Goal: Information Seeking & Learning: Check status

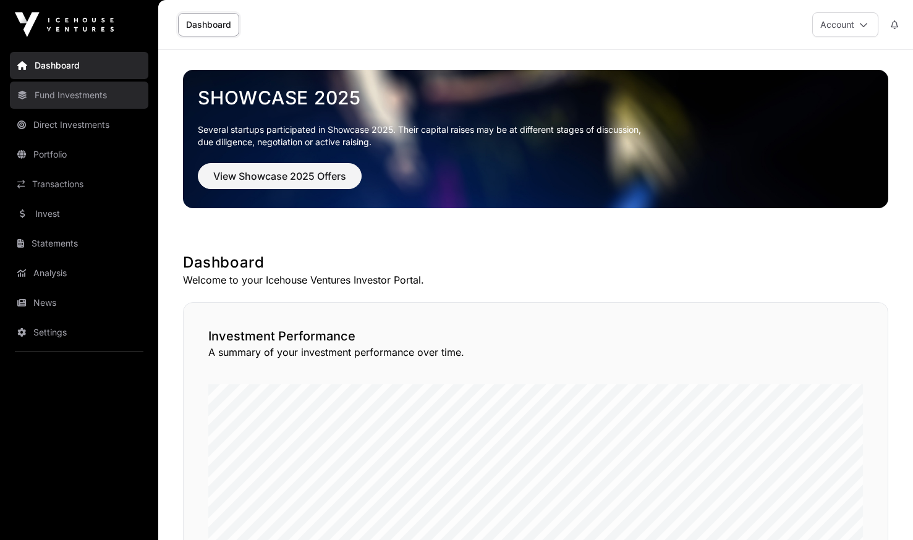
click at [70, 96] on link "Fund Investments" at bounding box center [79, 95] width 138 height 27
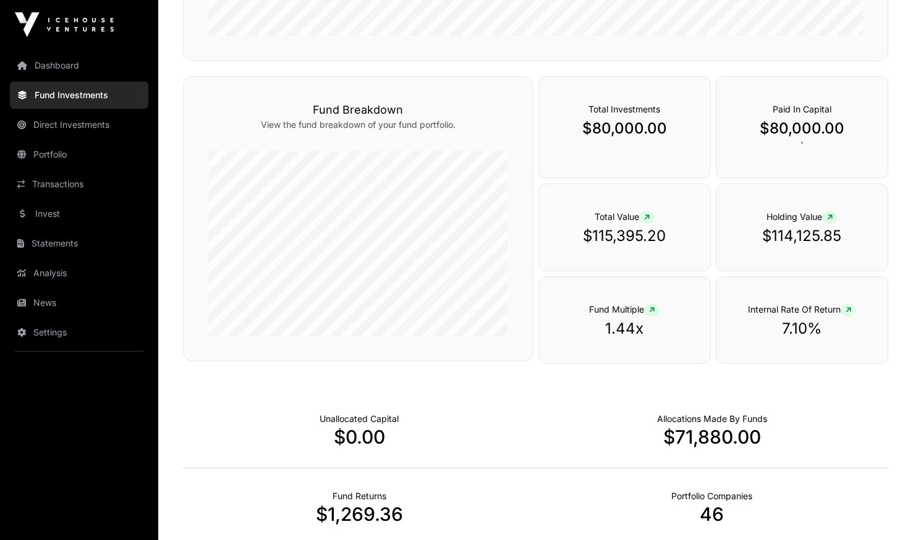
scroll to position [495, 0]
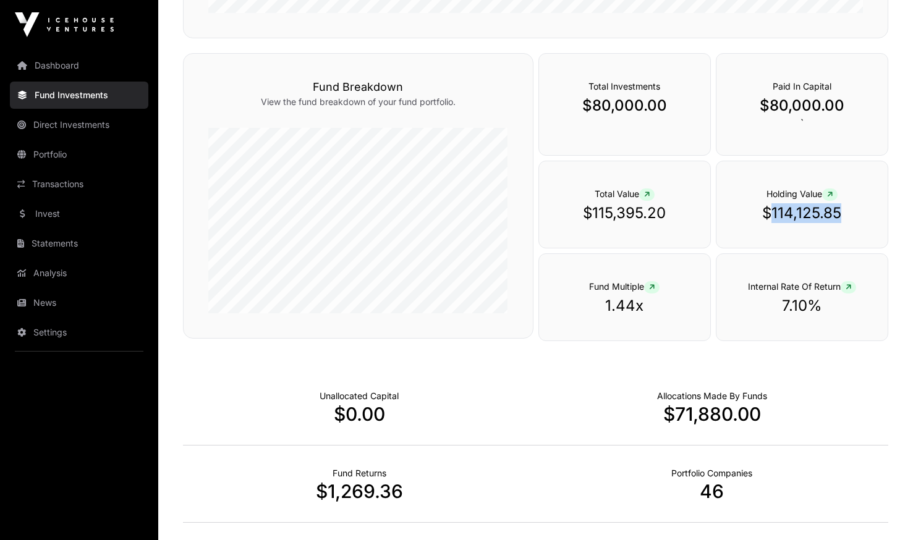
drag, startPoint x: 775, startPoint y: 210, endPoint x: 843, endPoint y: 219, distance: 68.6
click at [843, 218] on p "$114,125.85" at bounding box center [802, 213] width 122 height 20
copy p "114,125.85"
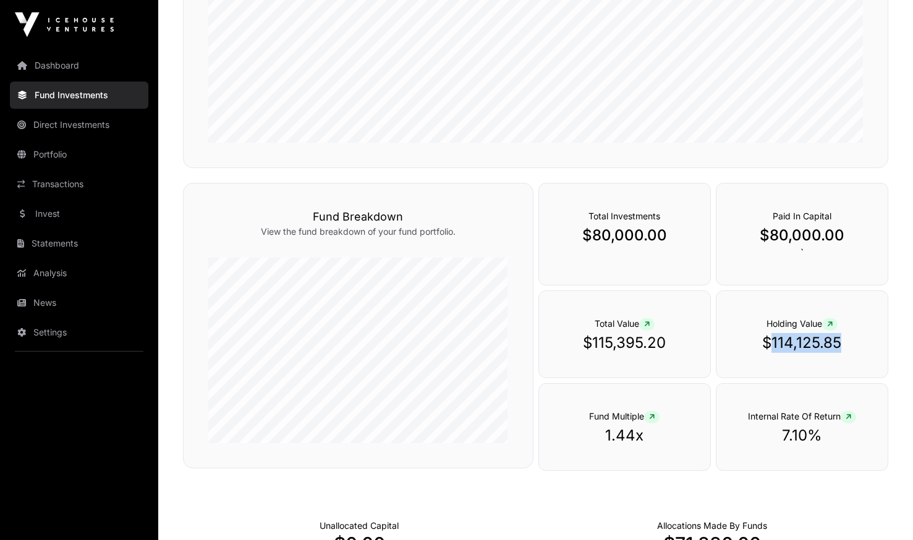
scroll to position [241, 0]
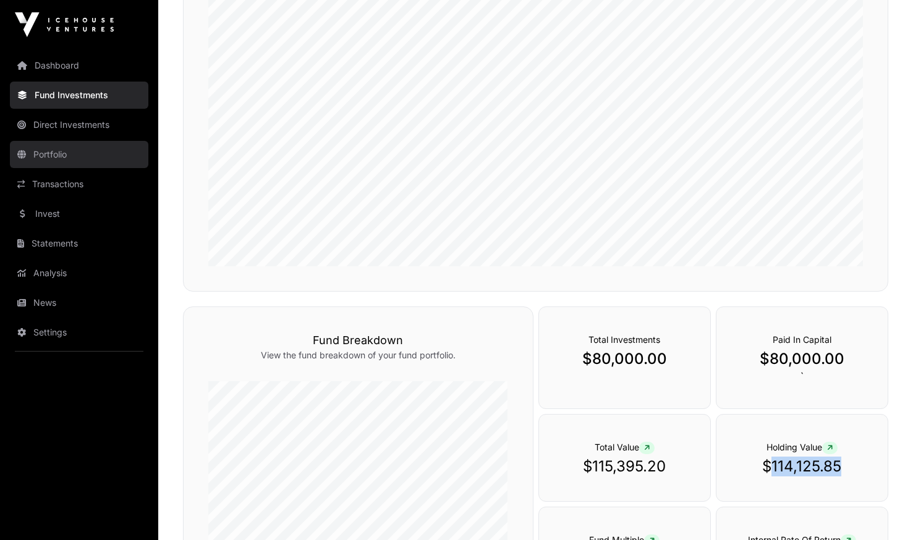
click at [66, 155] on link "Portfolio" at bounding box center [79, 154] width 138 height 27
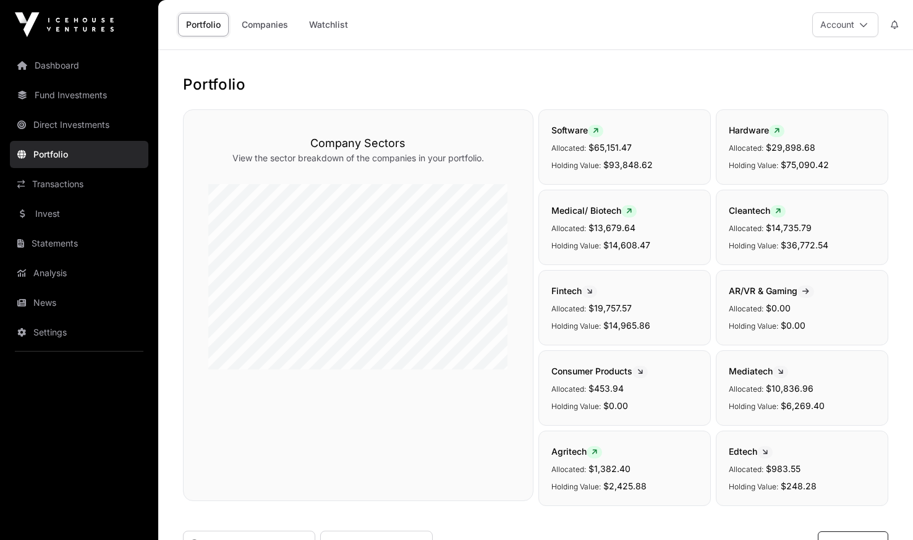
click at [52, 147] on link "Portfolio" at bounding box center [79, 154] width 138 height 27
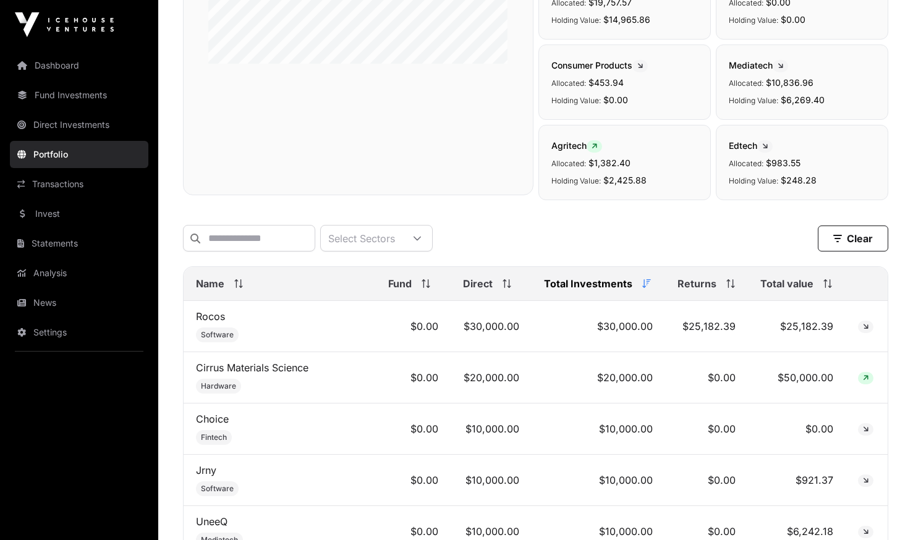
scroll to position [433, 0]
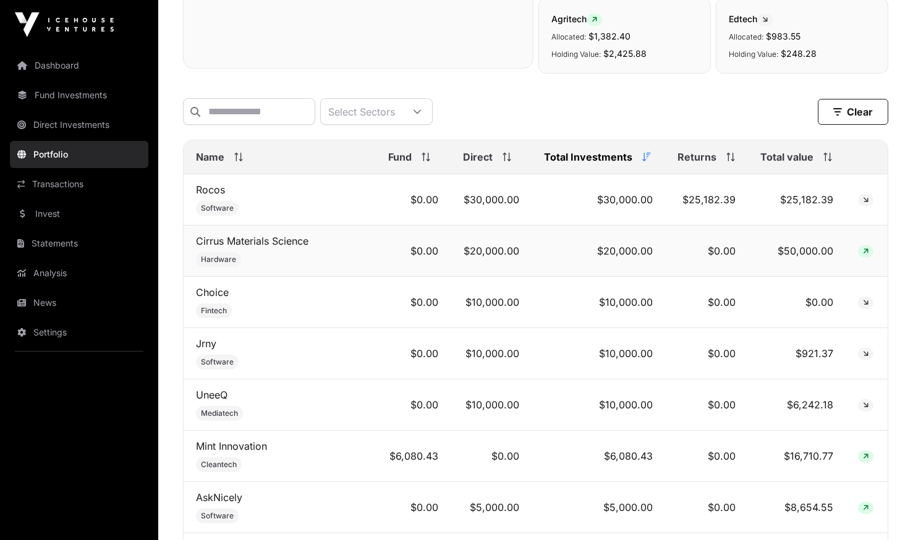
click at [607, 258] on td "$20,000.00" at bounding box center [598, 251] width 133 height 51
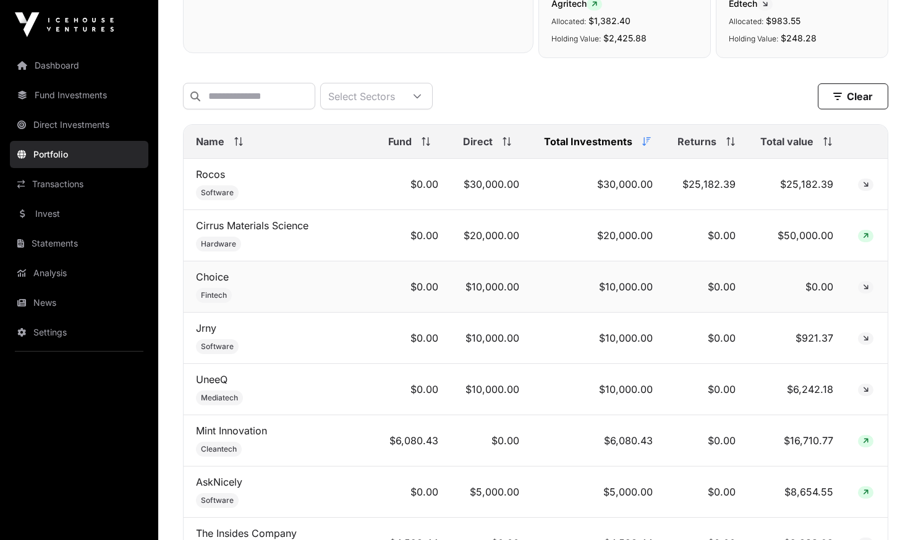
scroll to position [471, 0]
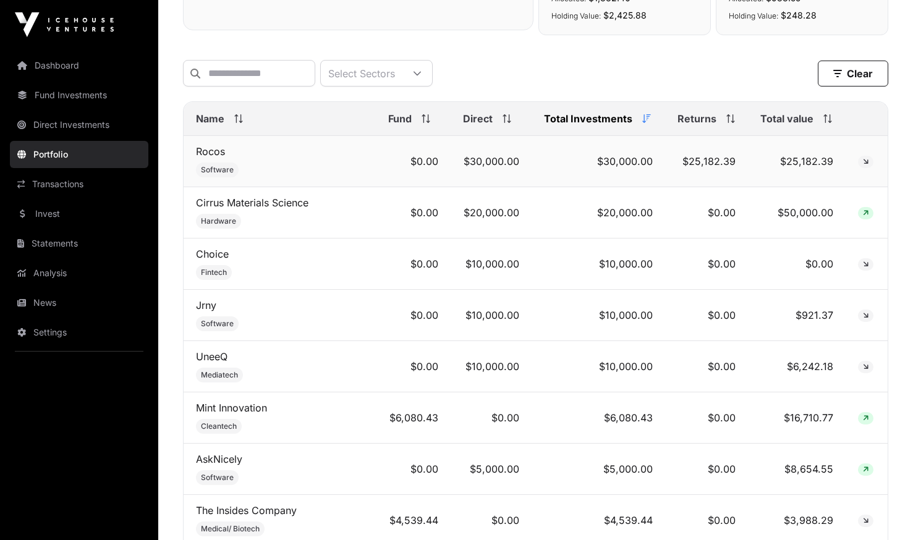
click at [231, 164] on td "Rocos Software" at bounding box center [280, 161] width 192 height 51
drag, startPoint x: 782, startPoint y: 219, endPoint x: 833, endPoint y: 223, distance: 50.8
click at [833, 223] on td "$50,000.00" at bounding box center [797, 212] width 98 height 51
copy td "50,000.00"
drag, startPoint x: 801, startPoint y: 320, endPoint x: 837, endPoint y: 322, distance: 35.3
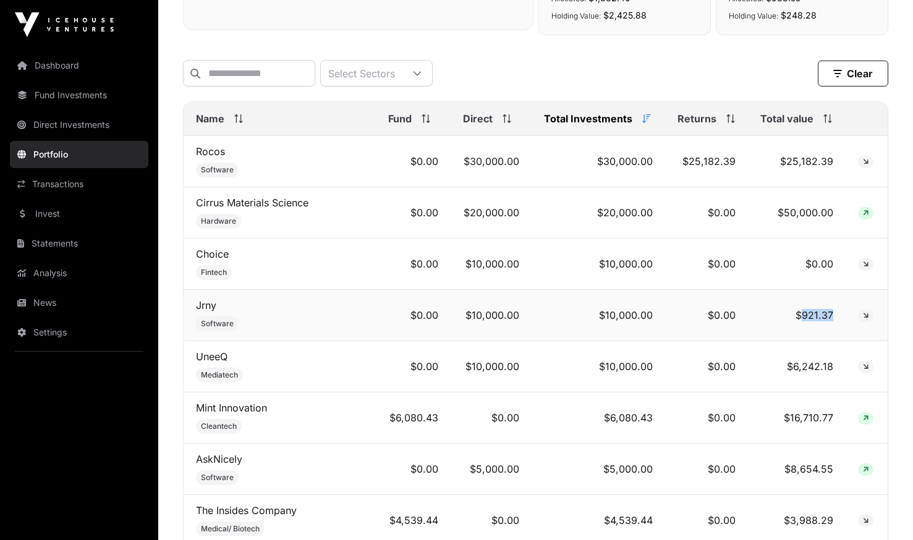
click at [837, 320] on td "$921.37" at bounding box center [797, 315] width 98 height 51
copy td "921.37"
drag, startPoint x: 801, startPoint y: 372, endPoint x: 830, endPoint y: 372, distance: 28.4
click at [830, 371] on td "$6,242.18" at bounding box center [797, 366] width 98 height 51
copy td "6,242.18"
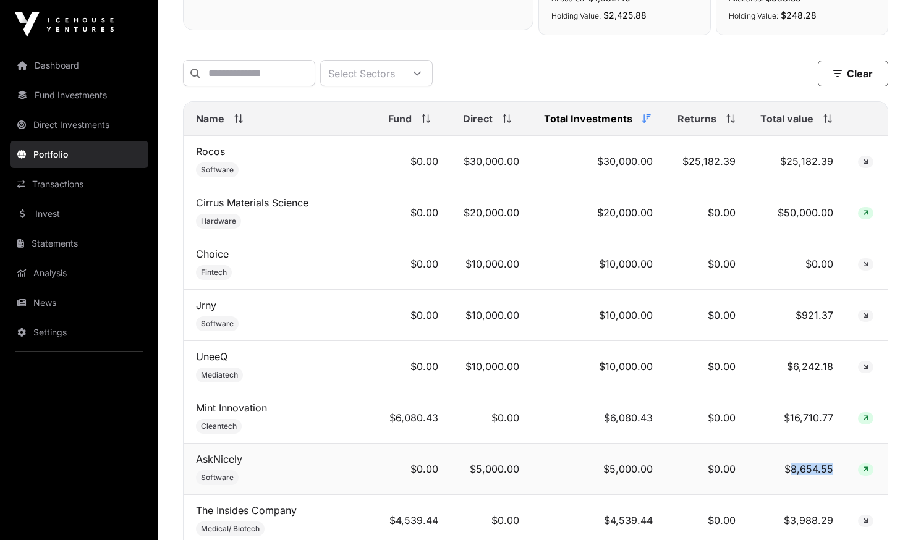
drag, startPoint x: 791, startPoint y: 474, endPoint x: 832, endPoint y: 472, distance: 40.8
click at [832, 472] on td "$8,654.55" at bounding box center [797, 469] width 98 height 51
copy td "8,654.55"
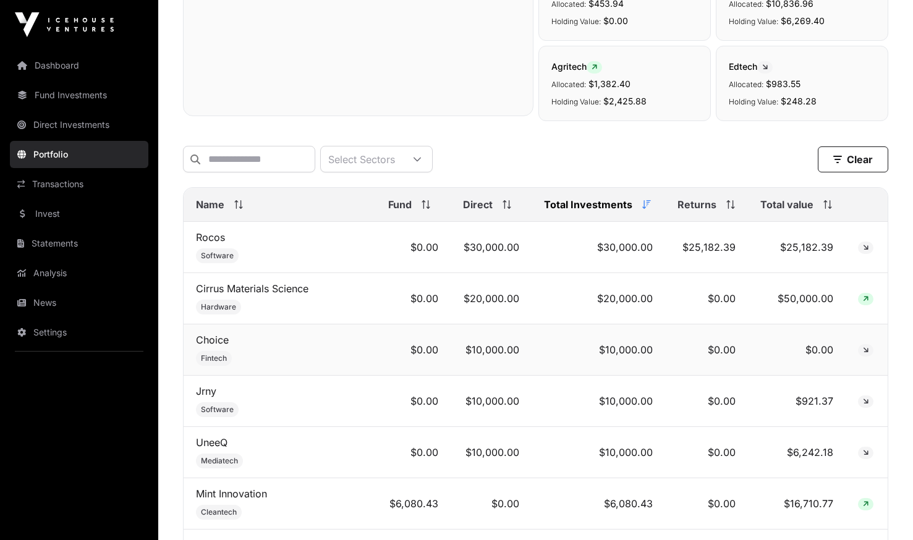
scroll to position [286, 0]
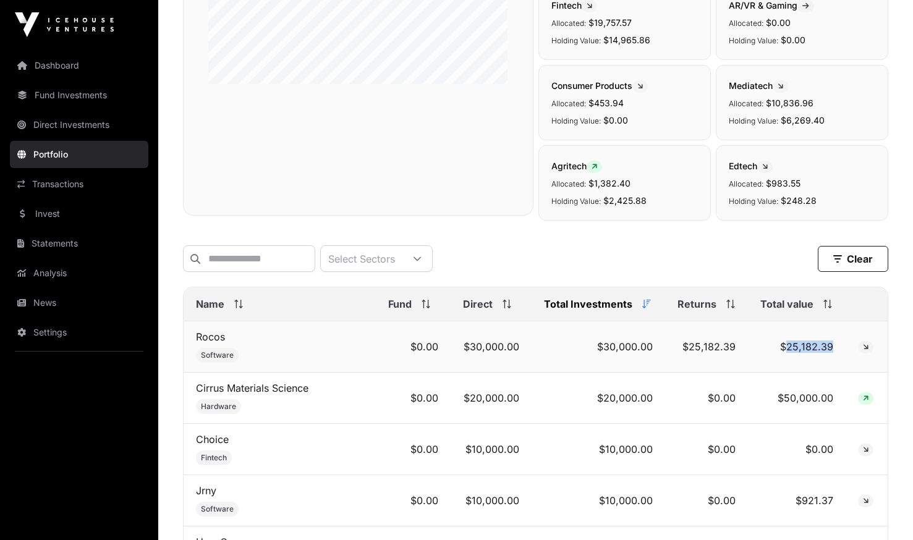
drag, startPoint x: 814, startPoint y: 352, endPoint x: 835, endPoint y: 351, distance: 21.7
click at [835, 351] on td "$25,182.39" at bounding box center [797, 347] width 98 height 51
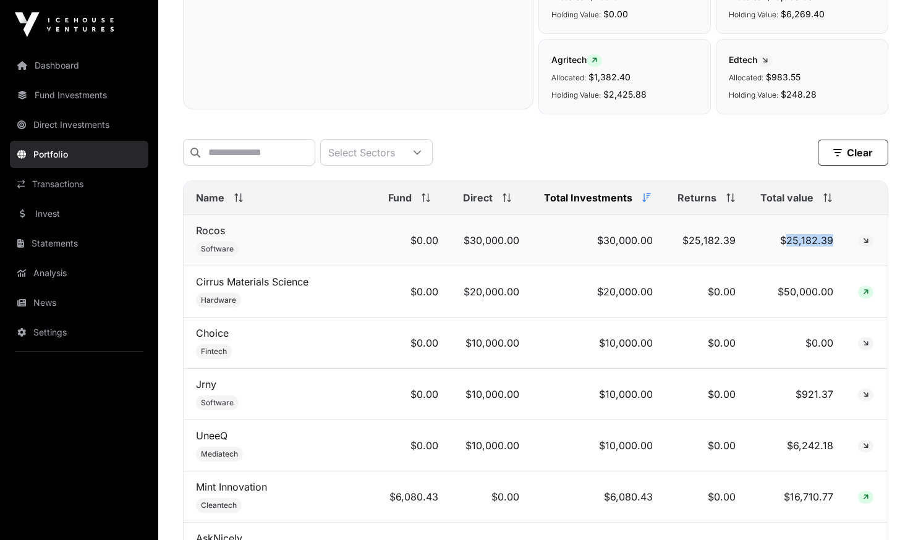
scroll to position [471, 0]
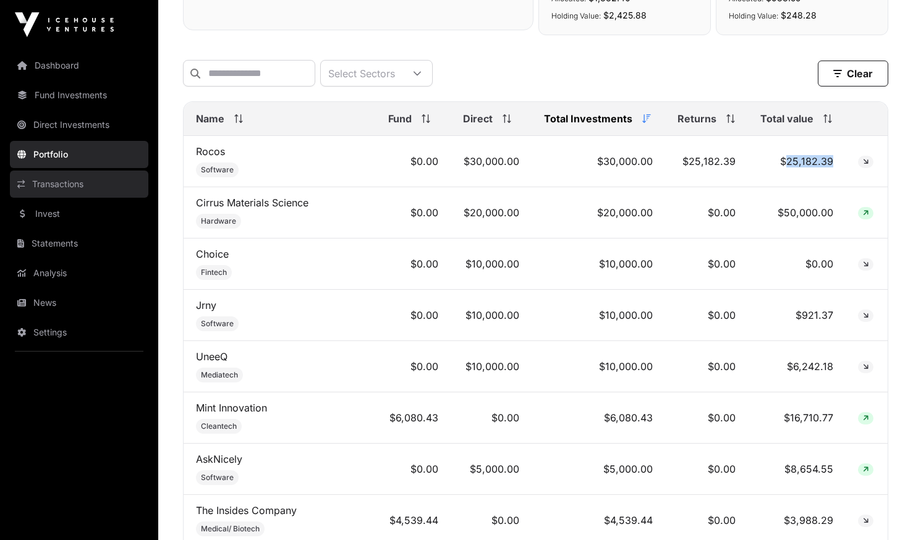
click at [37, 182] on link "Transactions" at bounding box center [79, 184] width 138 height 27
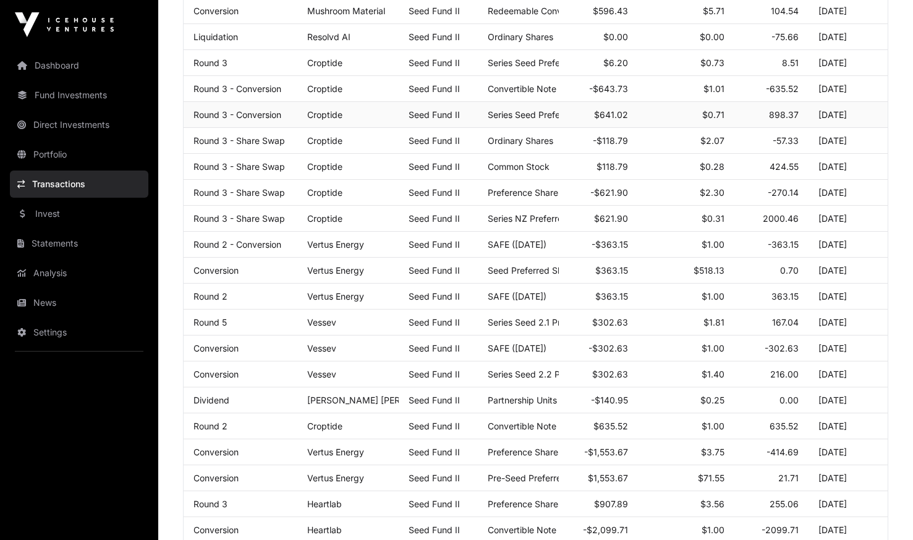
scroll to position [108, 0]
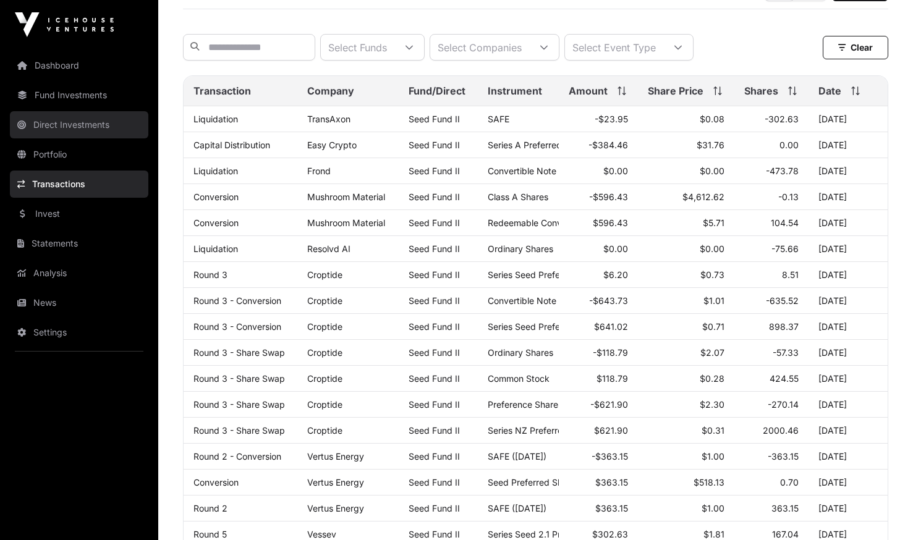
click at [43, 126] on link "Direct Investments" at bounding box center [79, 124] width 138 height 27
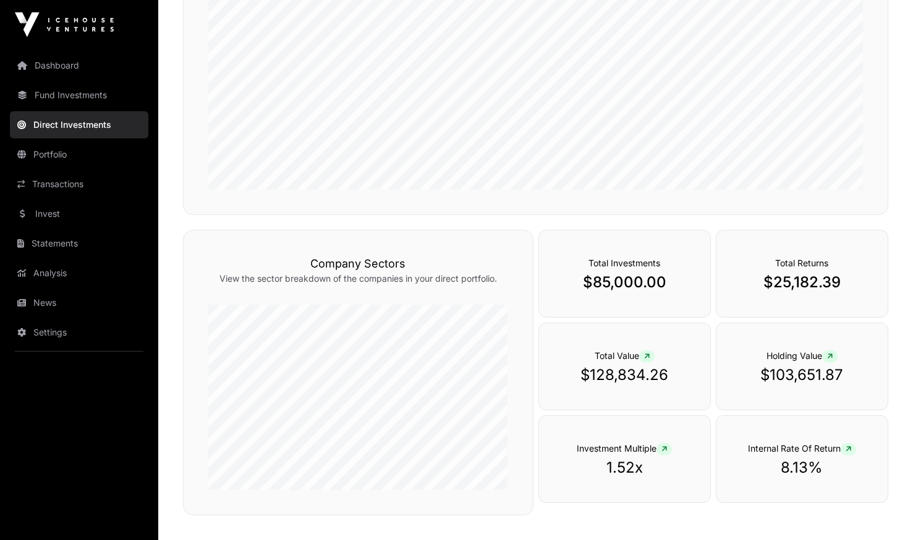
scroll to position [356, 0]
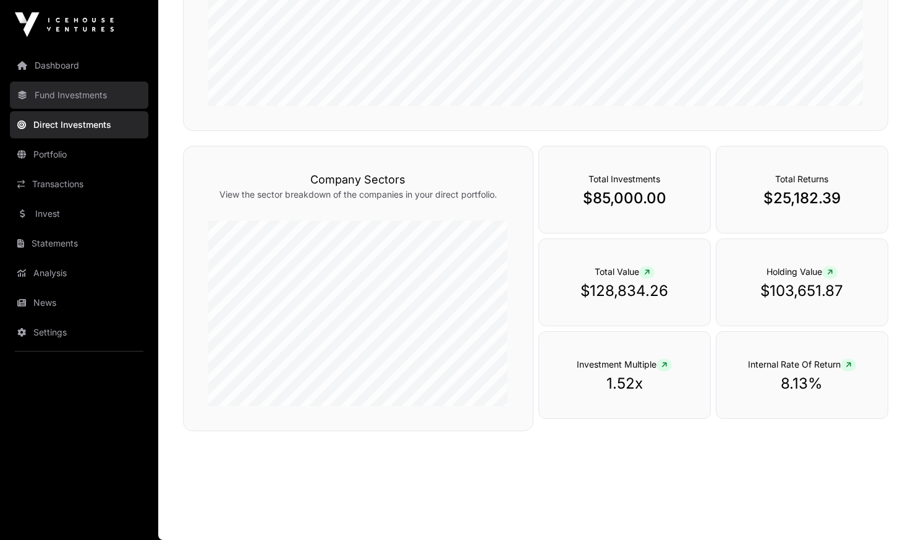
click at [77, 86] on link "Fund Investments" at bounding box center [79, 95] width 138 height 27
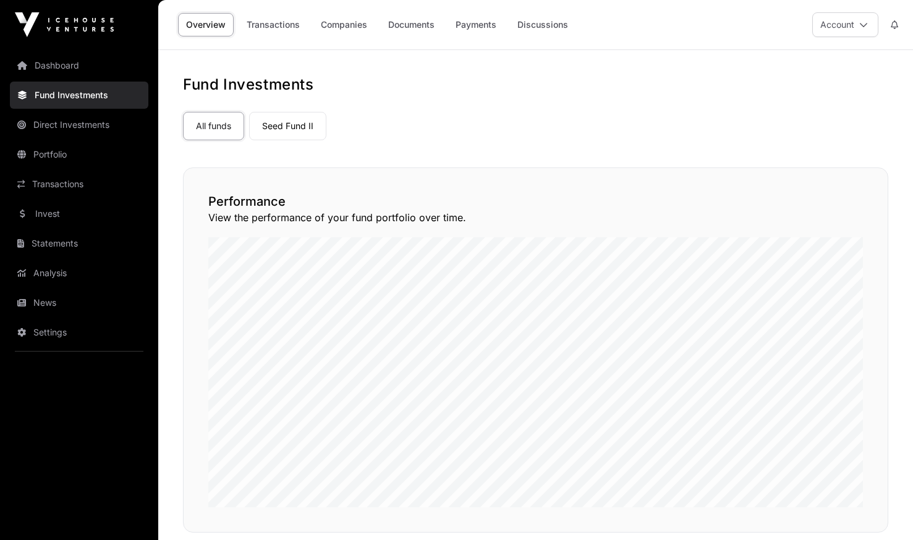
click at [58, 89] on link "Fund Investments" at bounding box center [79, 95] width 138 height 27
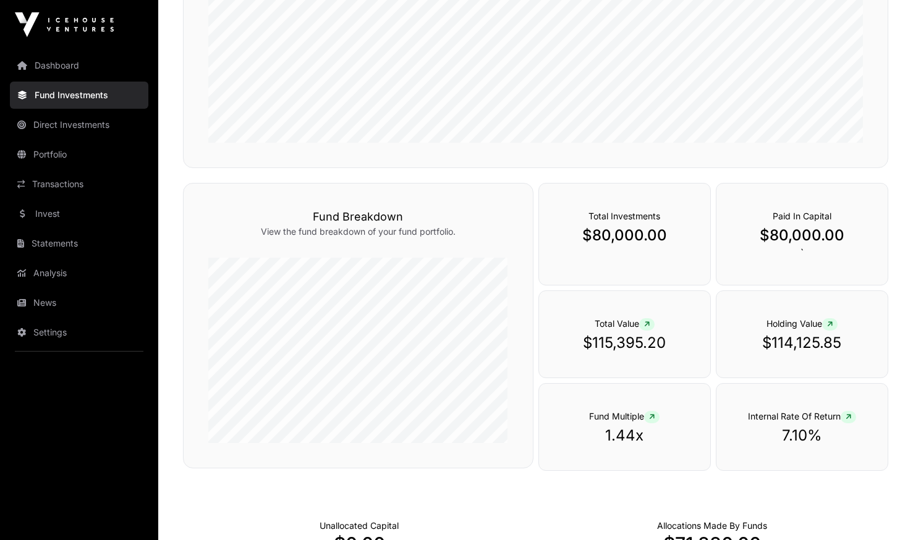
scroll to position [371, 0]
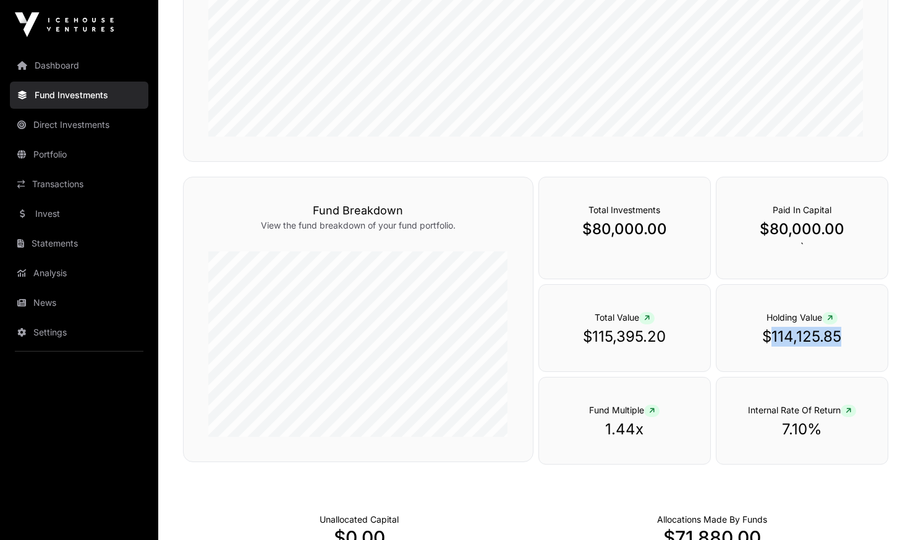
drag, startPoint x: 777, startPoint y: 337, endPoint x: 856, endPoint y: 340, distance: 79.2
click at [857, 339] on p "$114,125.85" at bounding box center [802, 337] width 122 height 20
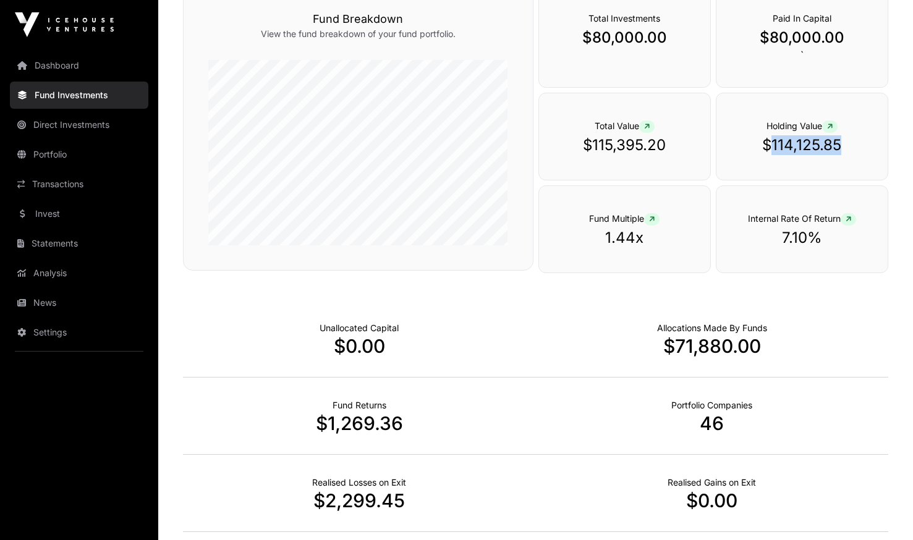
scroll to position [736, 0]
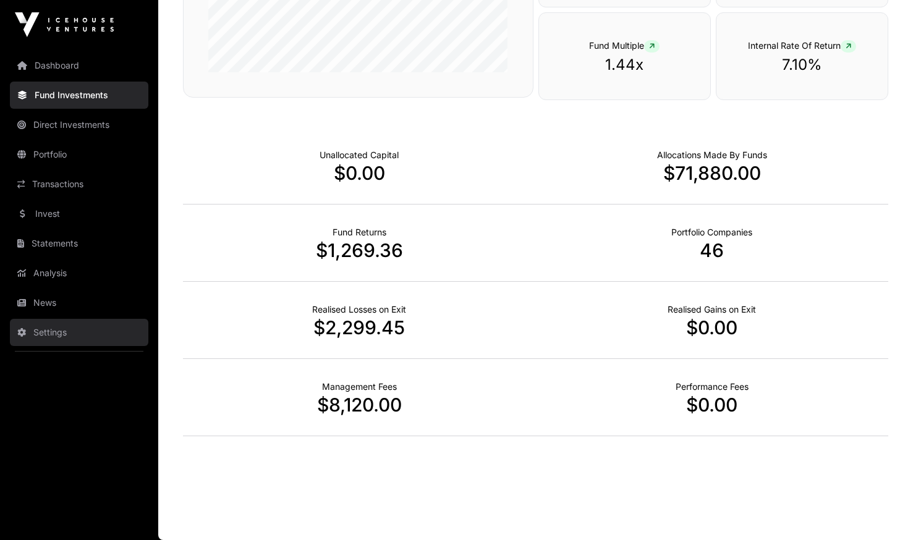
click at [45, 326] on link "Settings" at bounding box center [79, 332] width 138 height 27
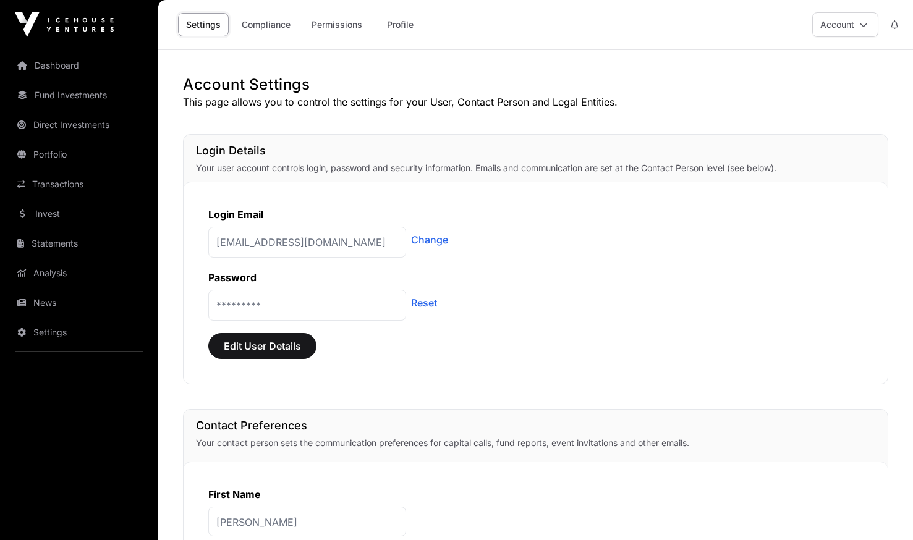
click at [343, 305] on p "*********" at bounding box center [307, 305] width 198 height 31
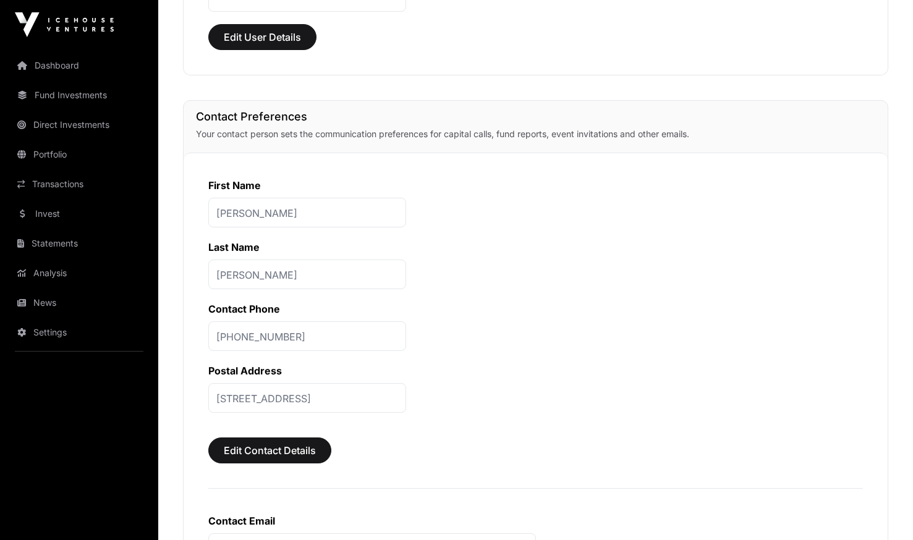
scroll to position [124, 0]
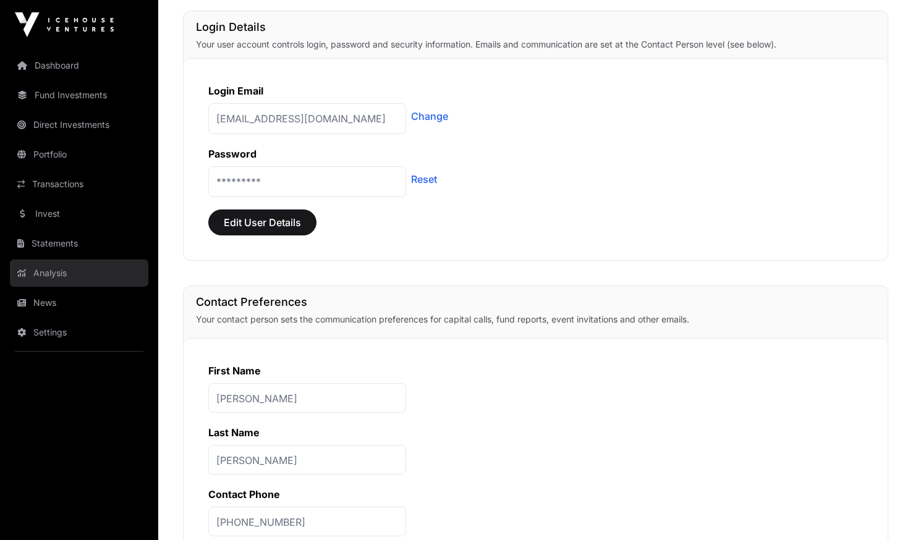
click at [42, 272] on link "Analysis" at bounding box center [79, 273] width 138 height 27
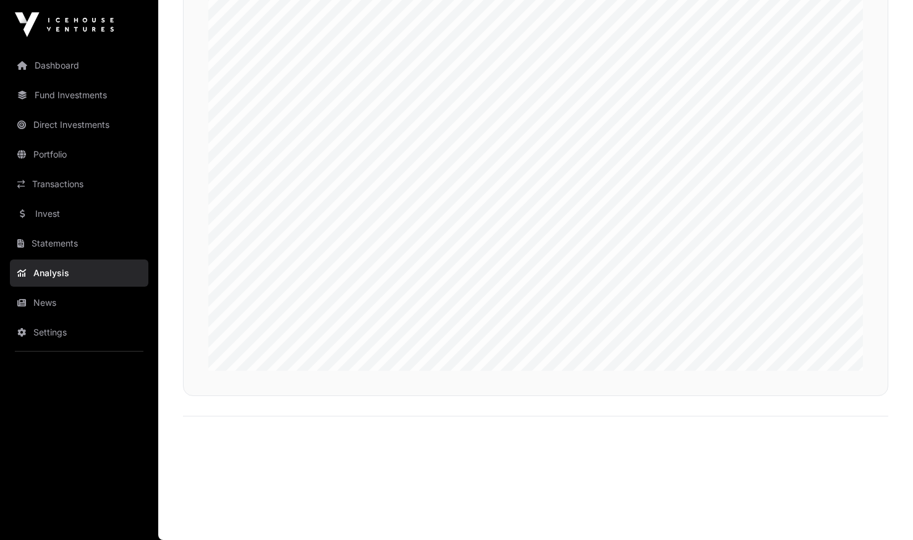
scroll to position [2492, 0]
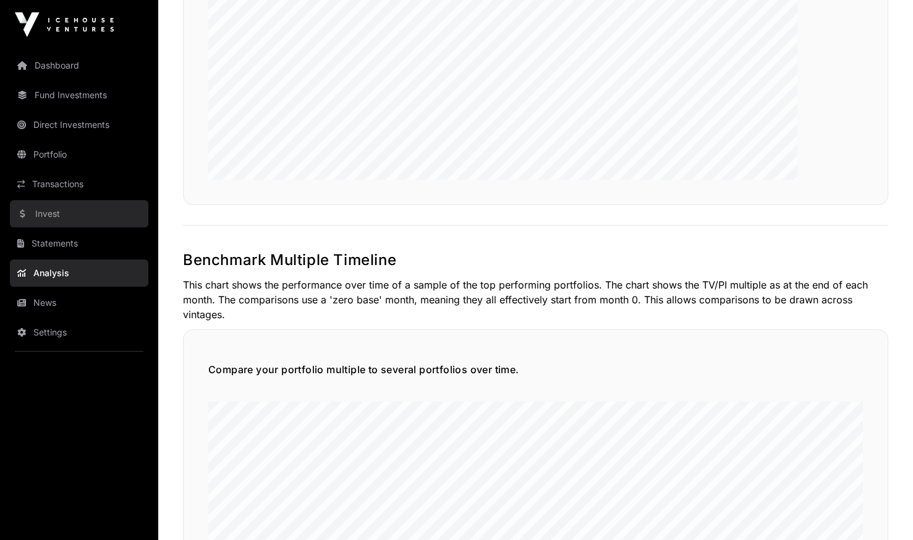
click at [54, 212] on link "Invest" at bounding box center [79, 213] width 138 height 27
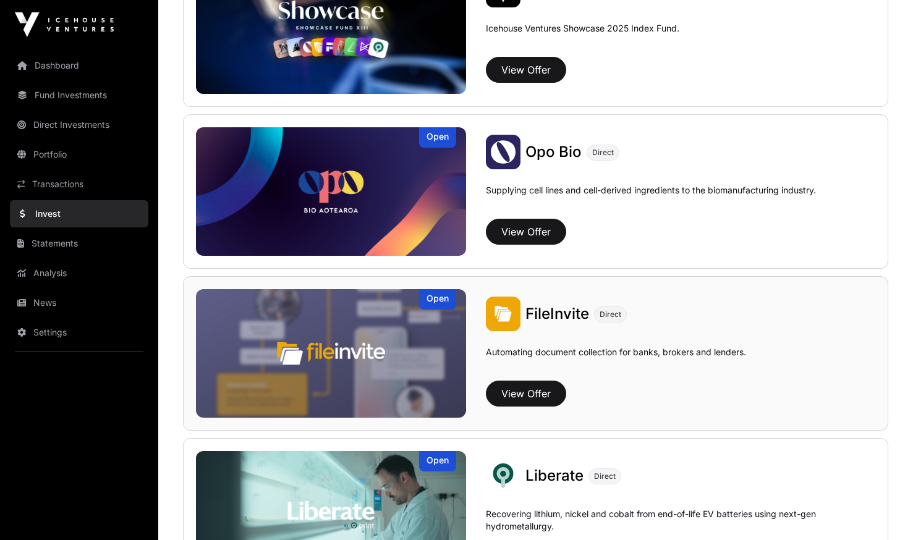
scroll to position [742, 0]
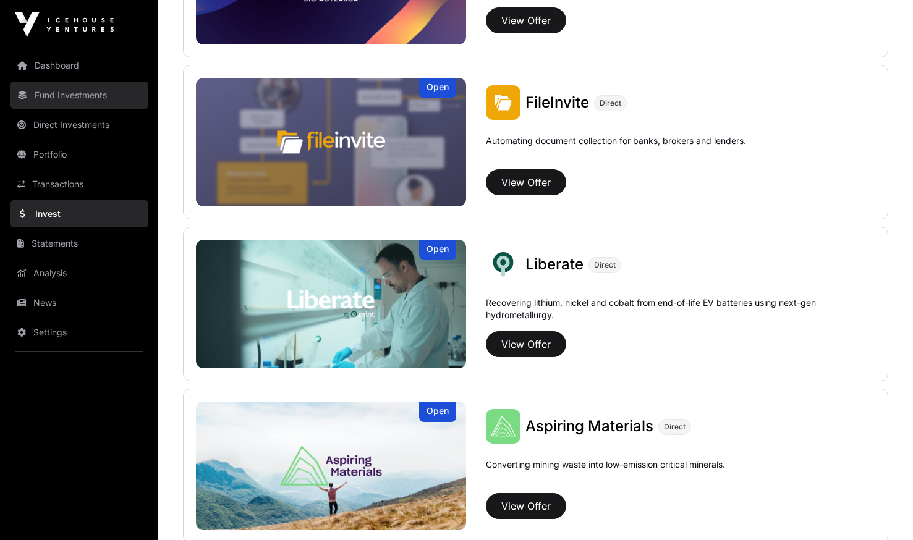
click at [66, 95] on link "Fund Investments" at bounding box center [79, 95] width 138 height 27
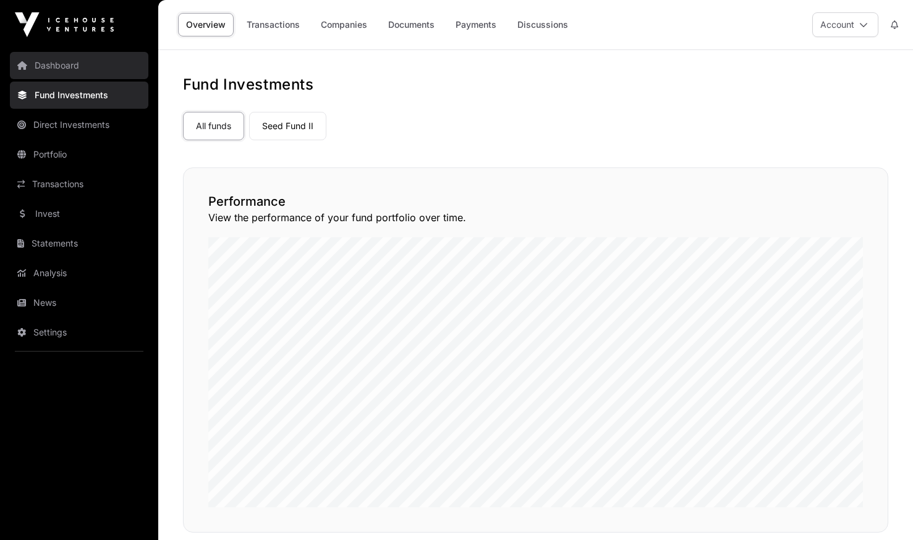
click at [54, 64] on link "Dashboard" at bounding box center [79, 65] width 138 height 27
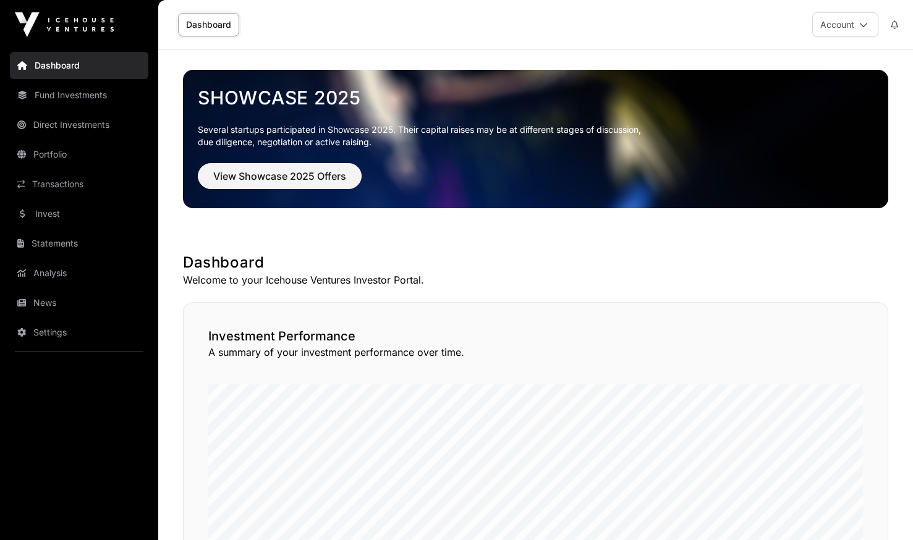
scroll to position [247, 0]
